Goal: Download file/media: Obtain a digital file from the website

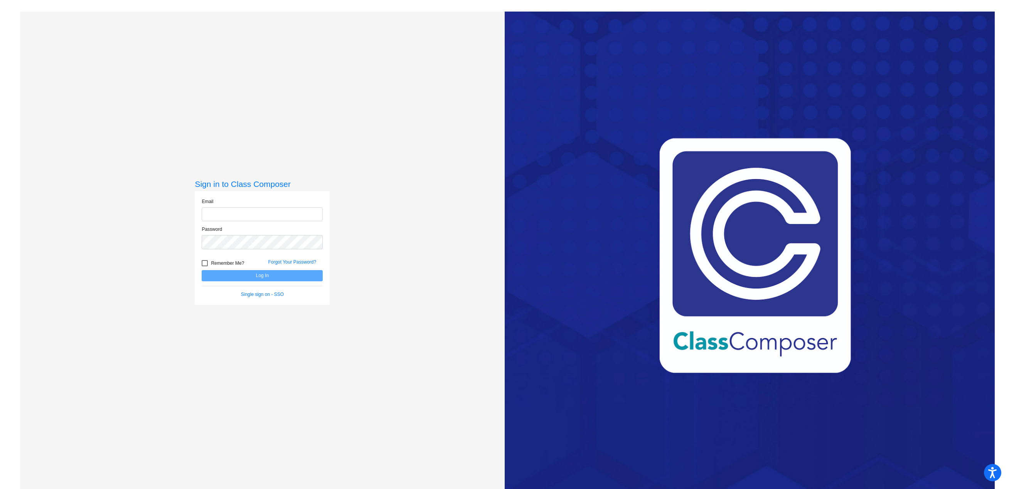
type input "[EMAIL_ADDRESS][DOMAIN_NAME]"
click at [203, 264] on div at bounding box center [205, 263] width 6 height 6
click at [204, 266] on input "Remember Me?" at bounding box center [204, 266] width 0 height 0
checkbox input "true"
click at [224, 274] on button "Log In" at bounding box center [262, 275] width 121 height 11
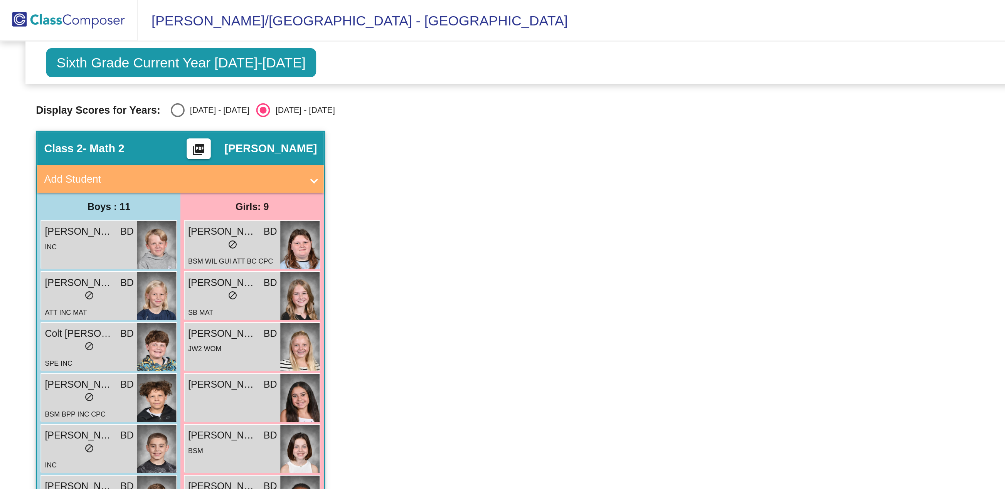
click at [96, 63] on div "Select an option" at bounding box center [100, 62] width 8 height 8
click at [99, 66] on input "[DATE] - [DATE]" at bounding box center [99, 66] width 0 height 0
radio input "true"
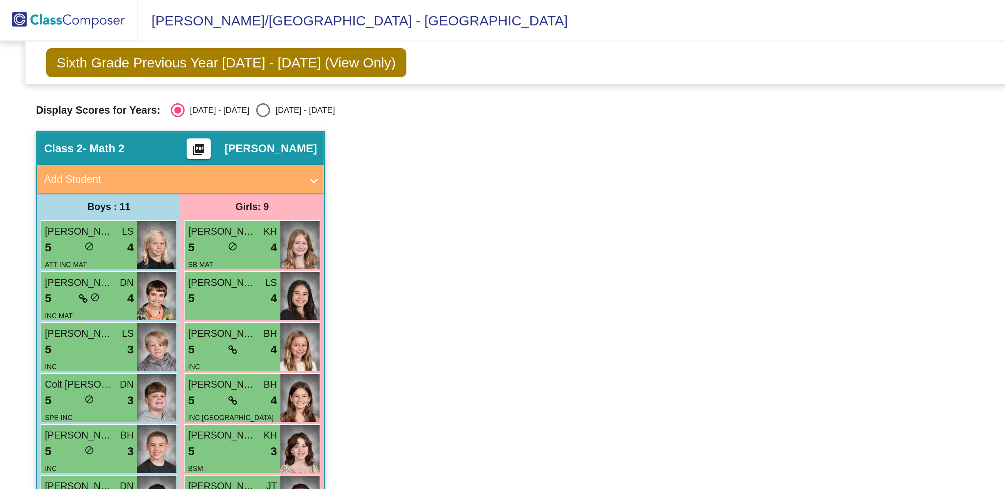
click at [110, 84] on mat-icon "picture_as_pdf" at bounding box center [110, 85] width 9 height 11
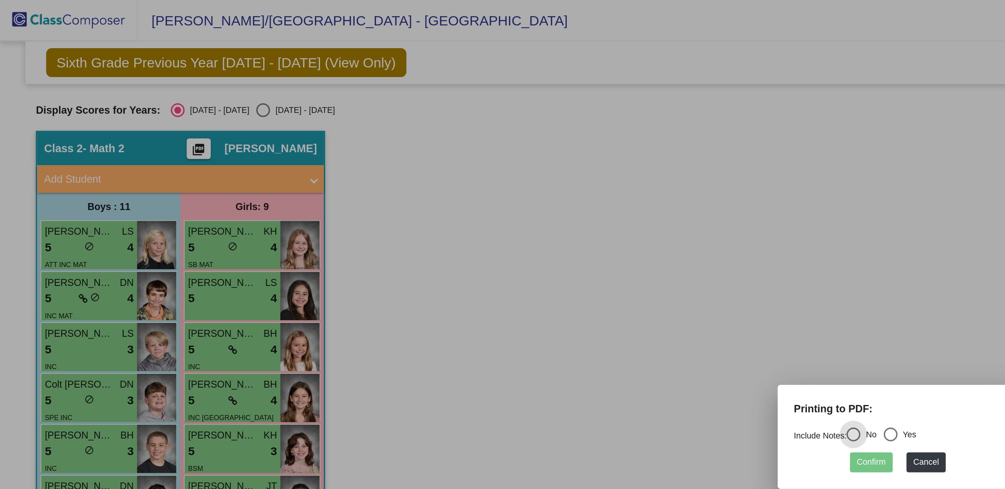
click at [499, 240] on div "Select an option" at bounding box center [498, 243] width 8 height 8
click at [498, 247] on input "Yes" at bounding box center [498, 247] width 0 height 0
radio input "true"
click at [492, 260] on button "Confirm" at bounding box center [488, 258] width 24 height 11
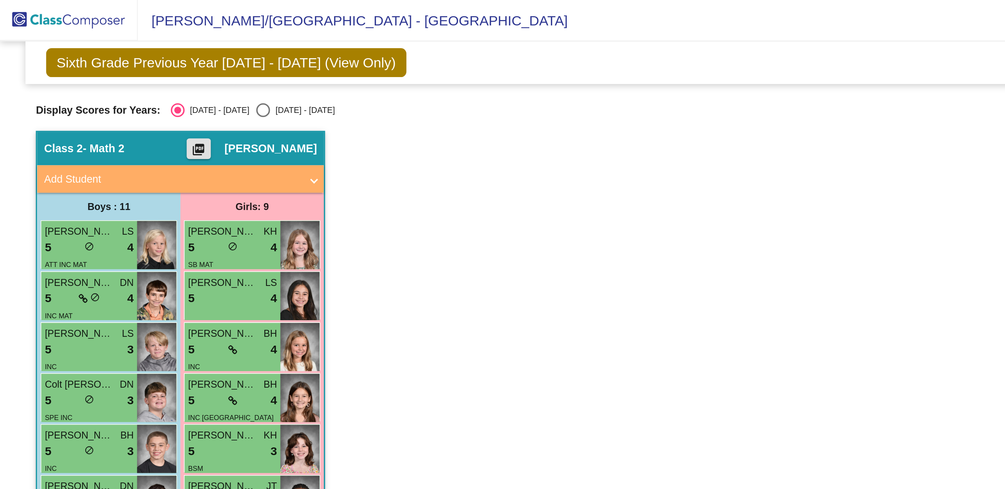
click at [110, 84] on mat-icon "picture_as_pdf" at bounding box center [110, 85] width 9 height 11
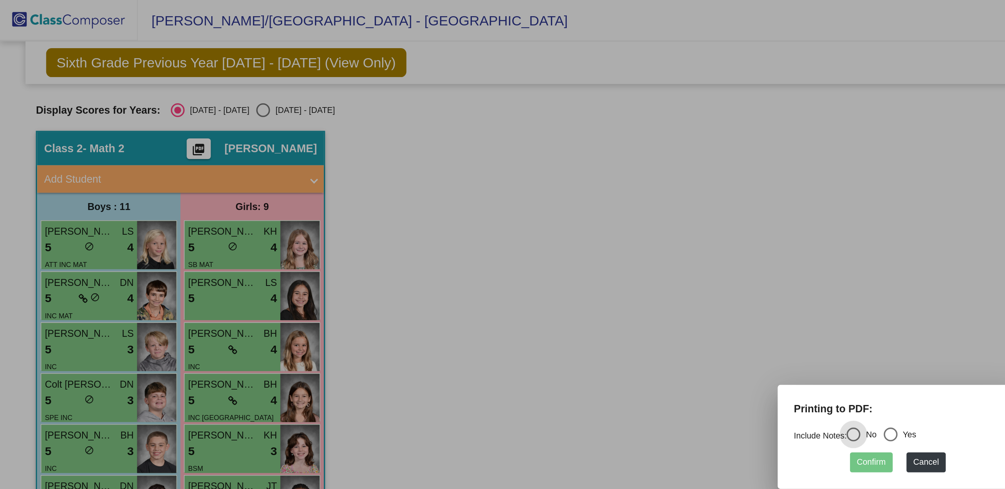
click at [502, 244] on div "Select an option" at bounding box center [498, 243] width 8 height 8
click at [498, 247] on input "Yes" at bounding box center [498, 247] width 0 height 0
radio input "true"
click at [492, 253] on button "Confirm" at bounding box center [488, 258] width 24 height 11
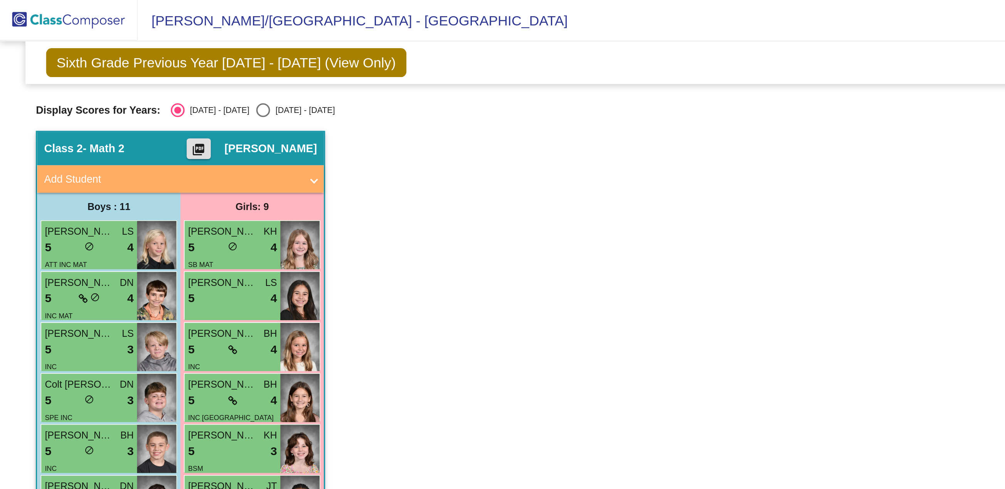
click at [143, 60] on div "Select an option" at bounding box center [147, 62] width 8 height 8
click at [147, 66] on input "[DATE] - [DATE]" at bounding box center [147, 66] width 0 height 0
radio input "true"
